Goal: Information Seeking & Learning: Find specific fact

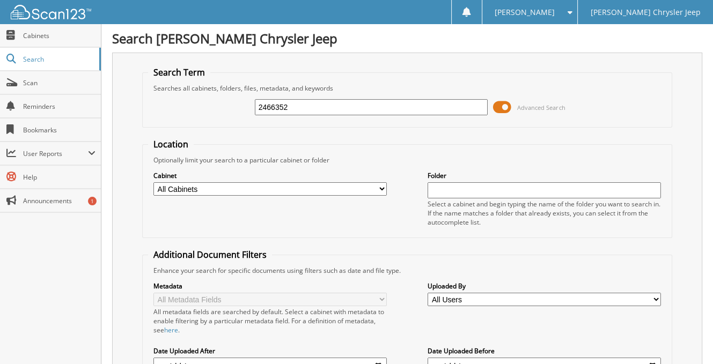
type input "2466352"
click at [322, 105] on input "2466352" at bounding box center [371, 107] width 233 height 16
type input "2"
type input "2566352"
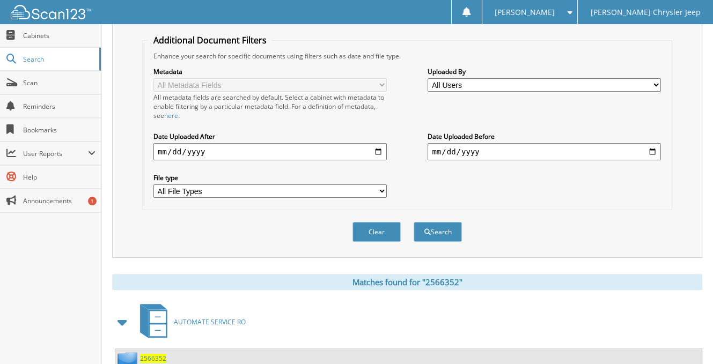
scroll to position [310, 0]
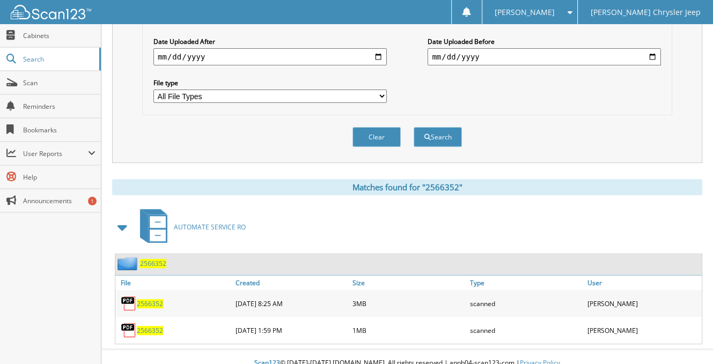
click at [141, 300] on span "2566352" at bounding box center [150, 304] width 26 height 9
